Goal: Find specific page/section: Find specific page/section

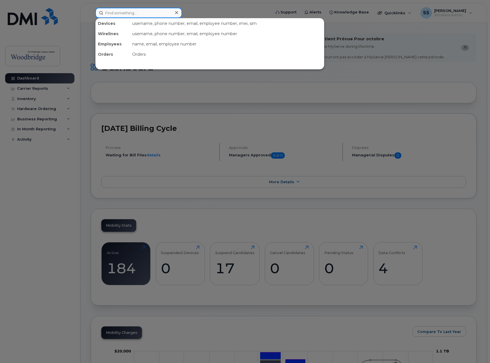
click at [138, 17] on input at bounding box center [138, 13] width 87 height 10
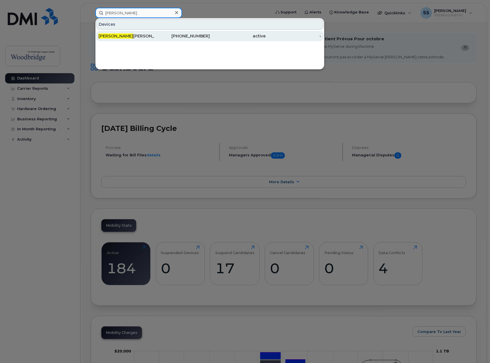
type input "[PERSON_NAME]"
click at [150, 35] on div "[PERSON_NAME] - Cell" at bounding box center [126, 36] width 56 height 6
